Goal: Check status: Check status

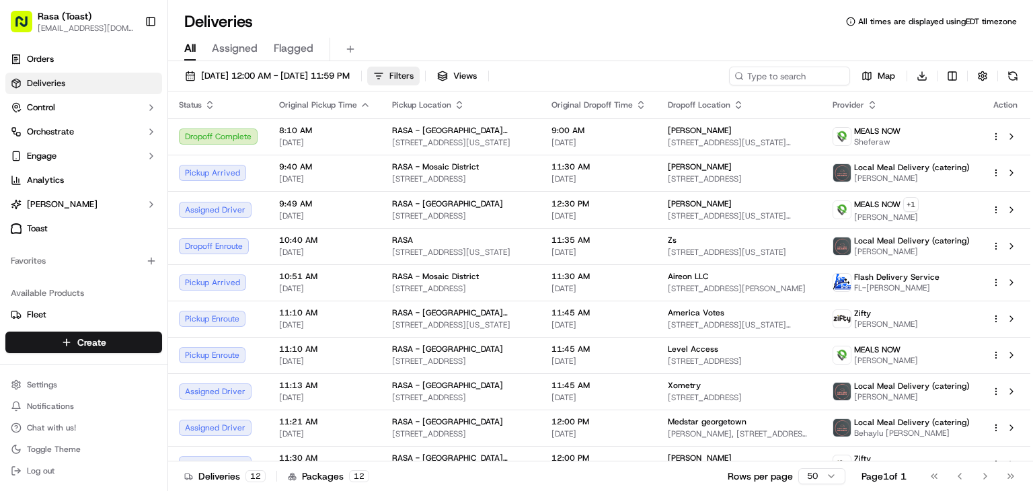
click at [414, 76] on span "Filters" at bounding box center [401, 76] width 24 height 12
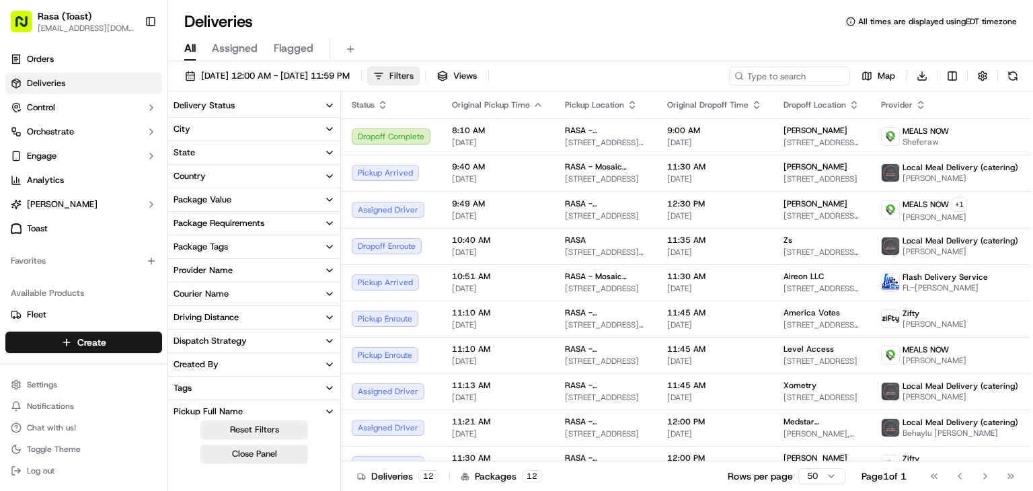
click at [414, 76] on span "Filters" at bounding box center [401, 76] width 24 height 12
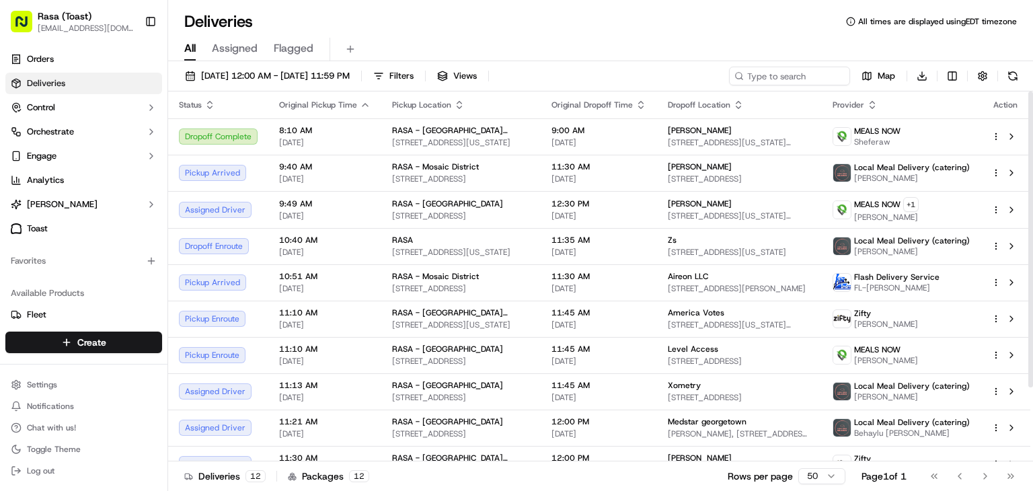
click at [455, 104] on icon "button" at bounding box center [459, 105] width 11 height 11
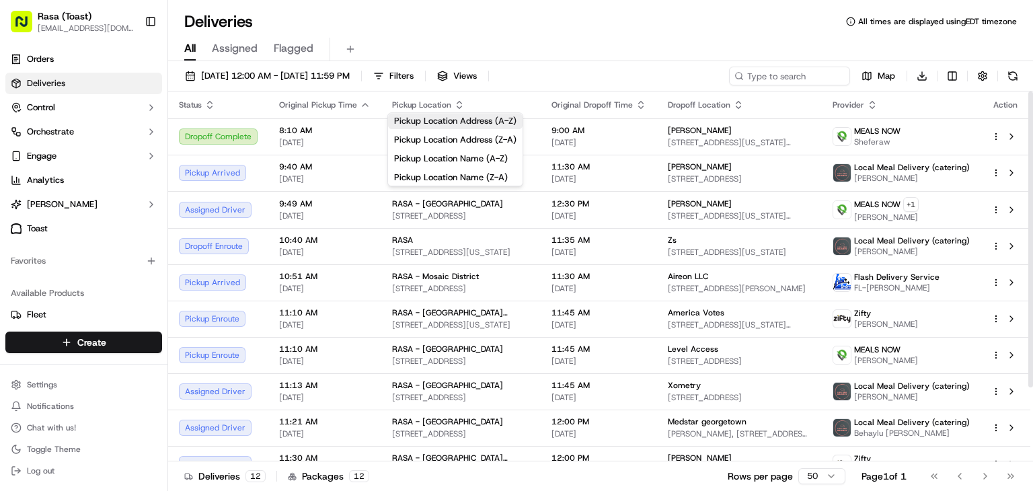
click at [463, 122] on button "Pickup Location Address (A-Z)" at bounding box center [455, 121] width 134 height 16
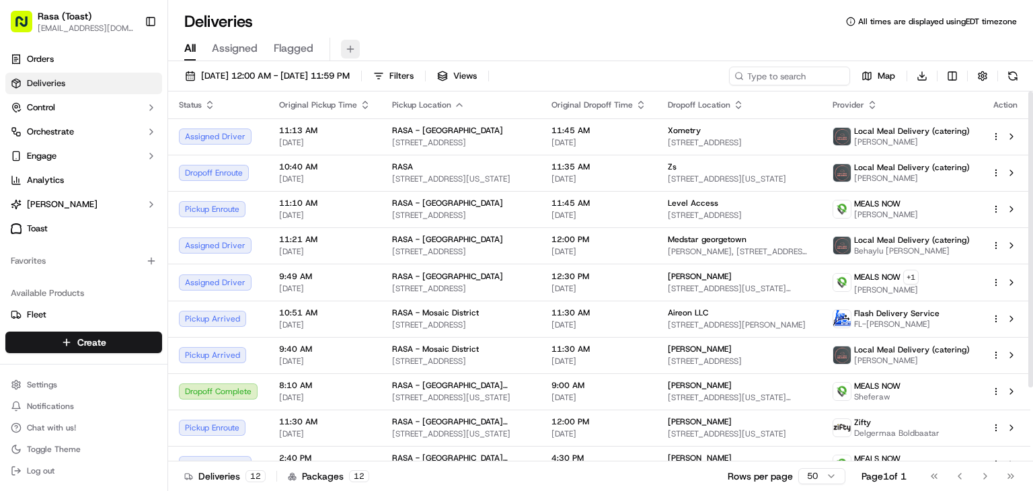
click at [354, 53] on button at bounding box center [350, 49] width 19 height 19
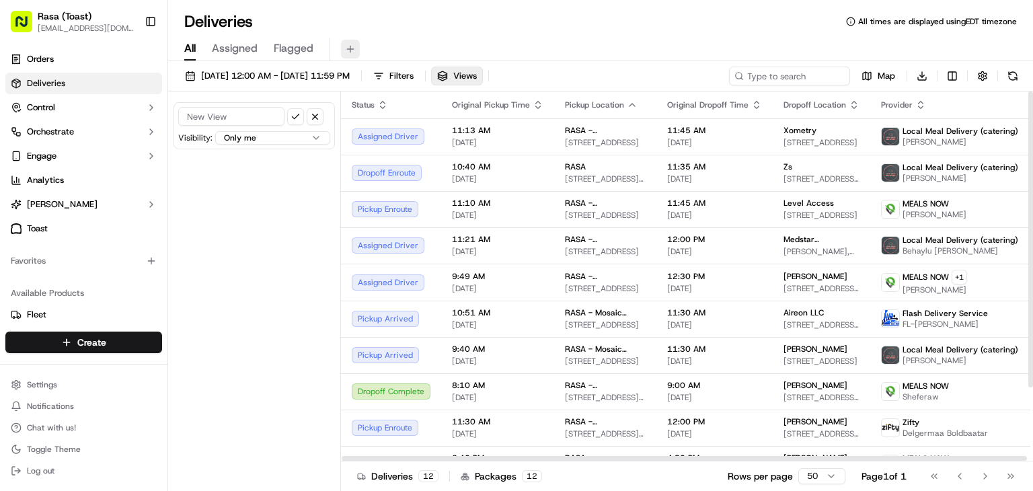
click at [316, 137] on html "Rasa (Toast) [EMAIL_ADDRESS][DOMAIN_NAME] Toggle Sidebar Orders Deliveries Cont…" at bounding box center [516, 245] width 1033 height 491
click at [266, 251] on html "Rasa (Toast) [EMAIL_ADDRESS][DOMAIN_NAME] Toggle Sidebar Orders Deliveries Cont…" at bounding box center [516, 245] width 1033 height 491
click at [403, 206] on div "Pickup Enroute" at bounding box center [391, 209] width 79 height 16
click at [400, 206] on div "Pickup Enroute" at bounding box center [391, 209] width 79 height 16
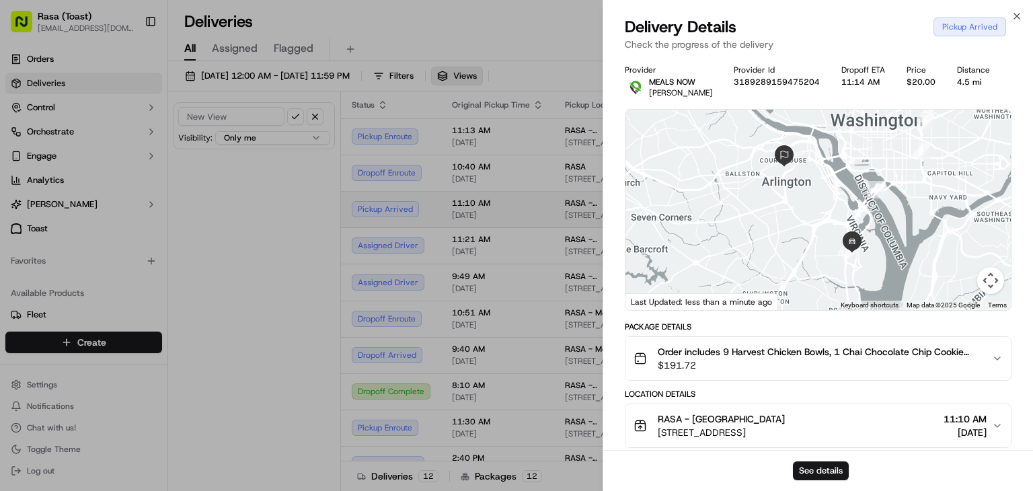
scroll to position [93, 0]
